Goal: Book appointment/travel/reservation

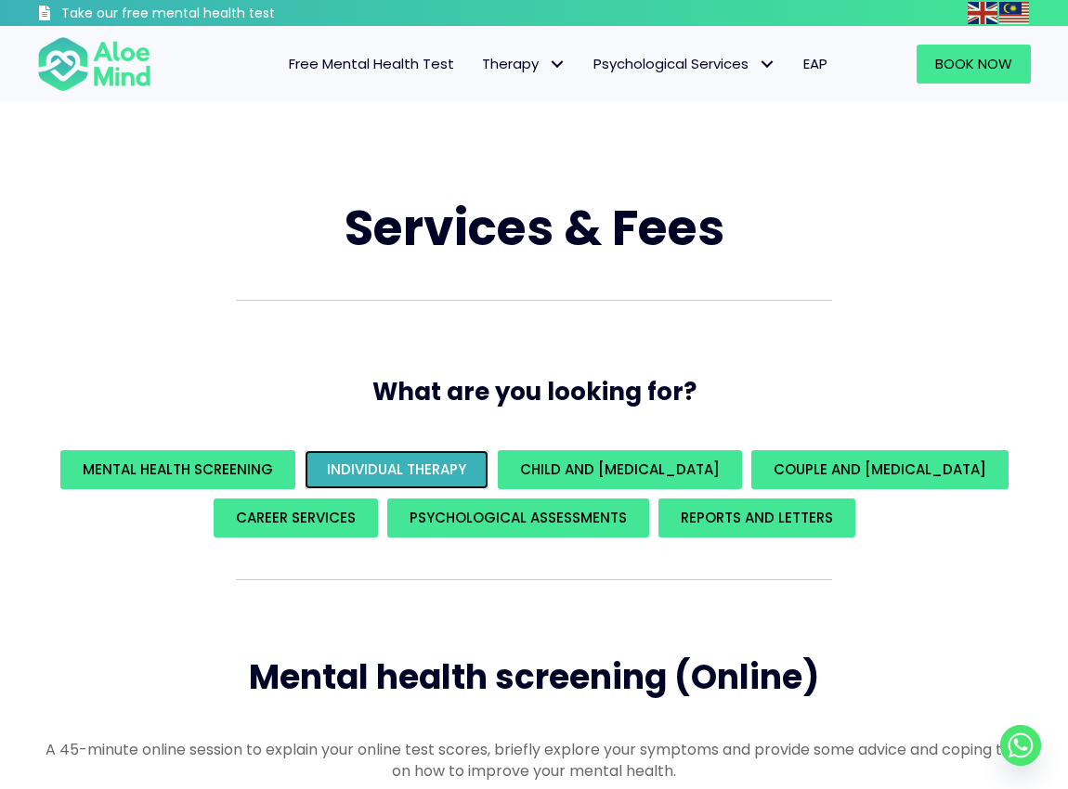
click at [406, 474] on span "Individual Therapy" at bounding box center [396, 469] width 139 height 19
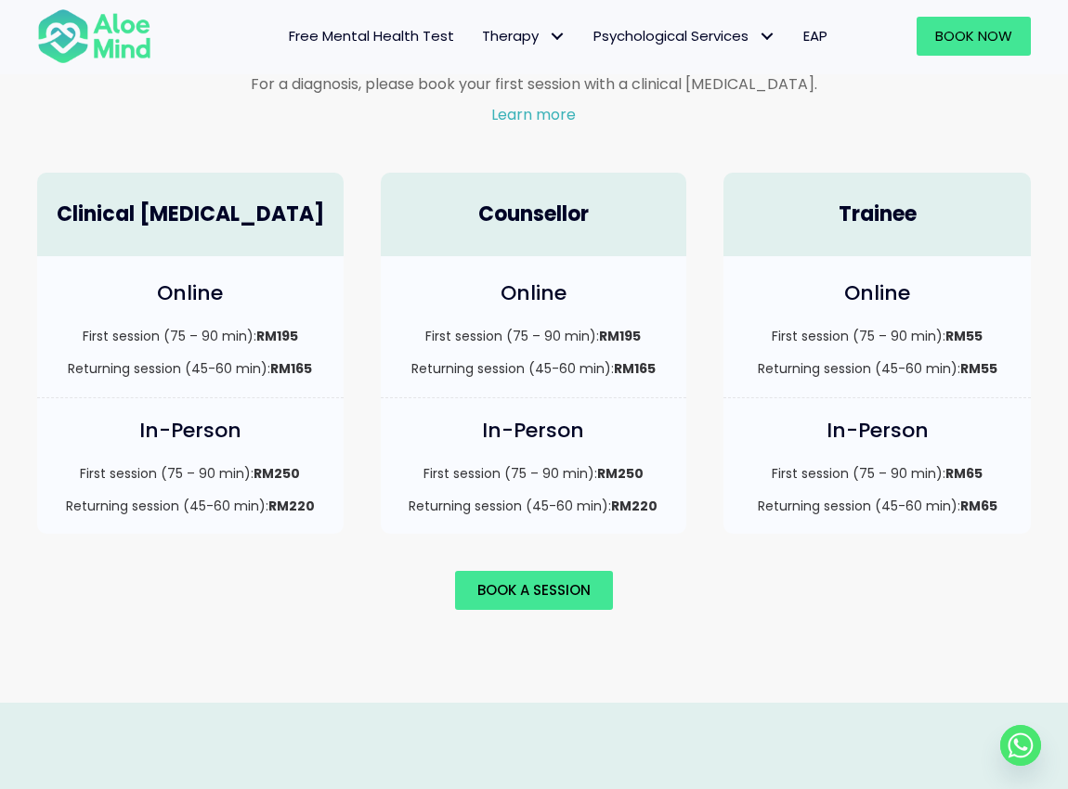
scroll to position [1435, 0]
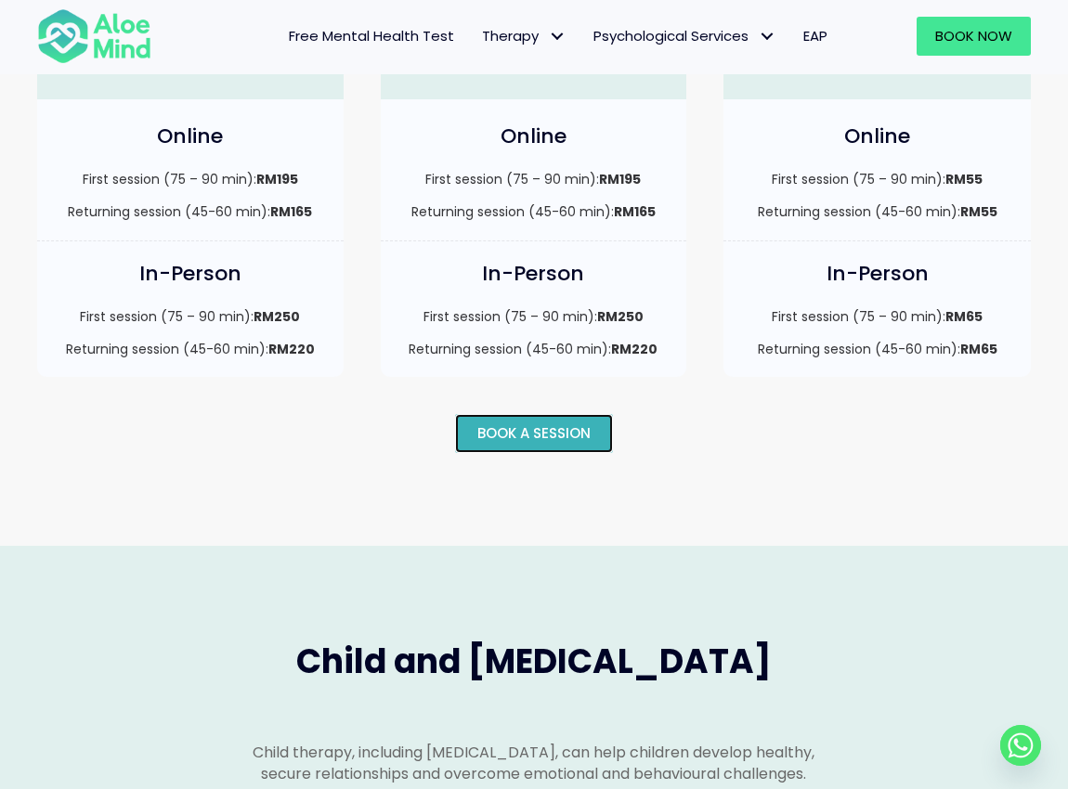
click at [522, 443] on span "Book a session" at bounding box center [533, 432] width 113 height 19
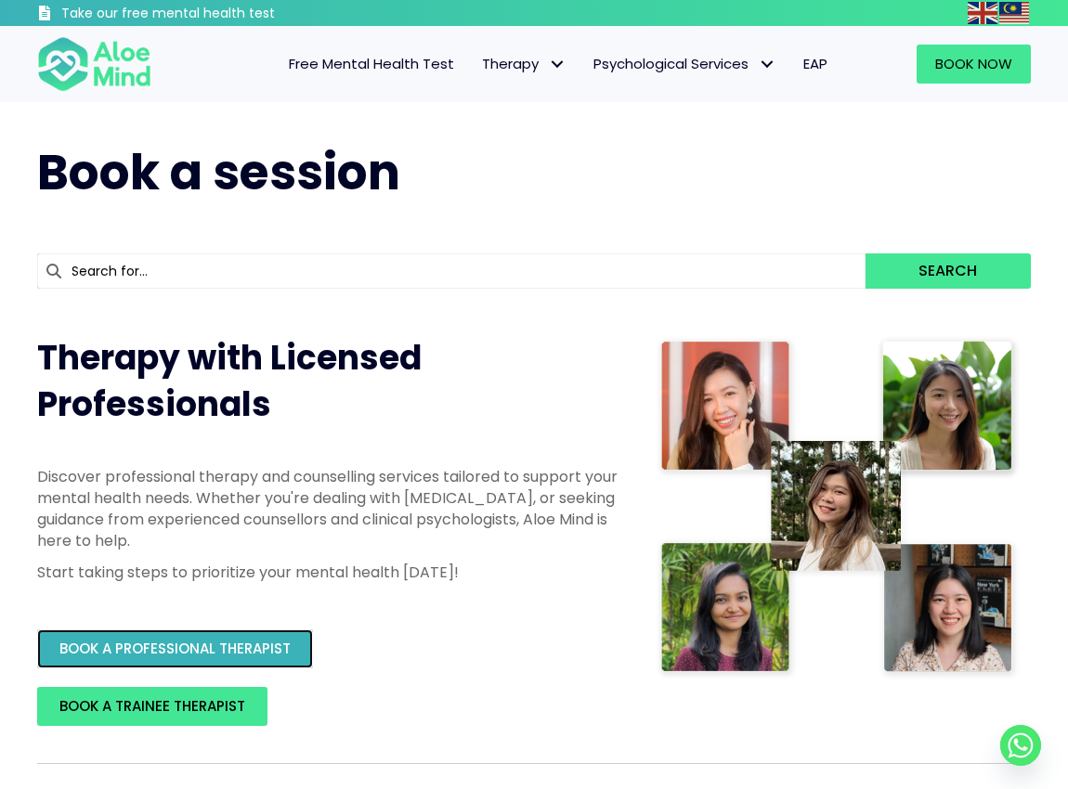
click at [234, 650] on span "BOOK A PROFESSIONAL THERAPIST" at bounding box center [174, 648] width 231 height 19
